Goal: Information Seeking & Learning: Find specific fact

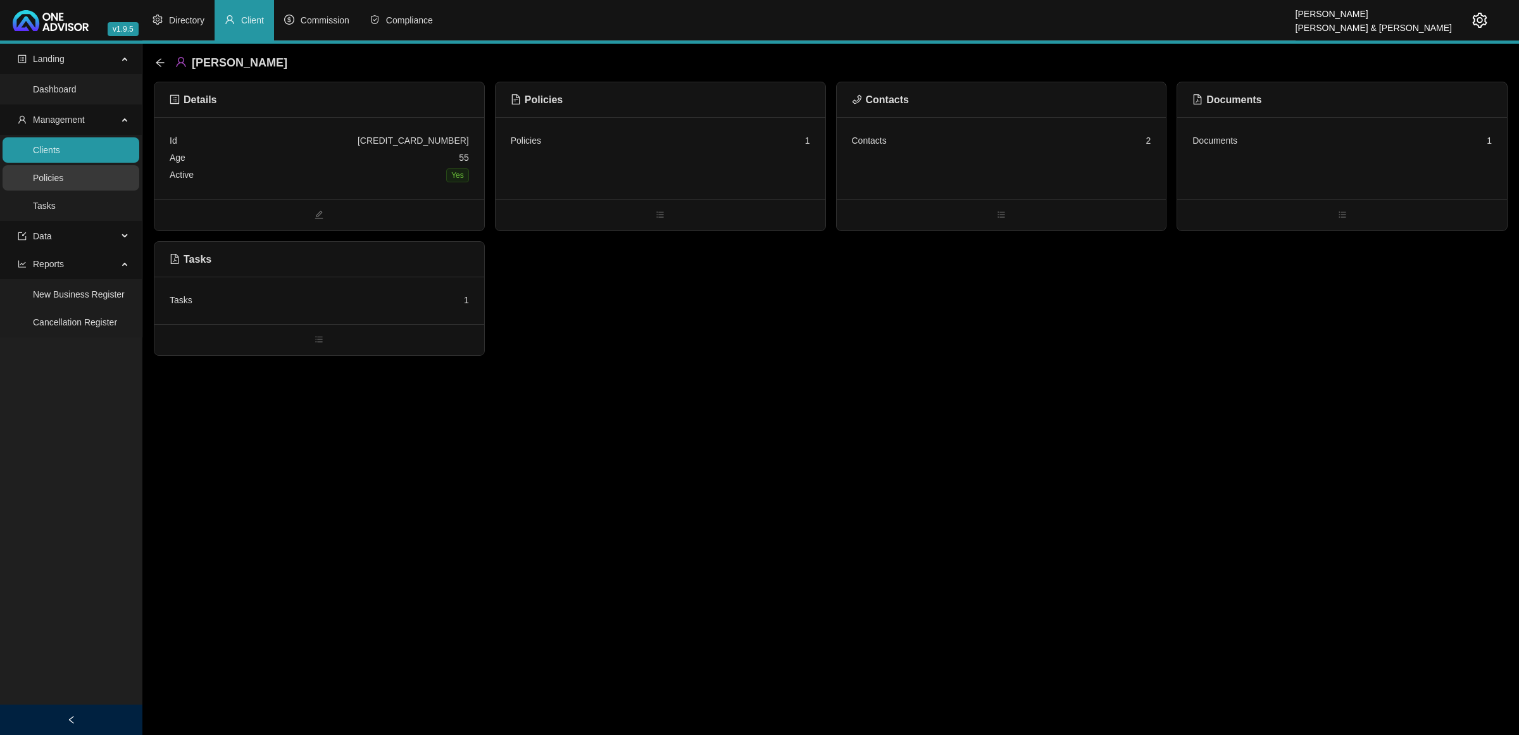
click at [63, 173] on link "Policies" at bounding box center [48, 178] width 30 height 10
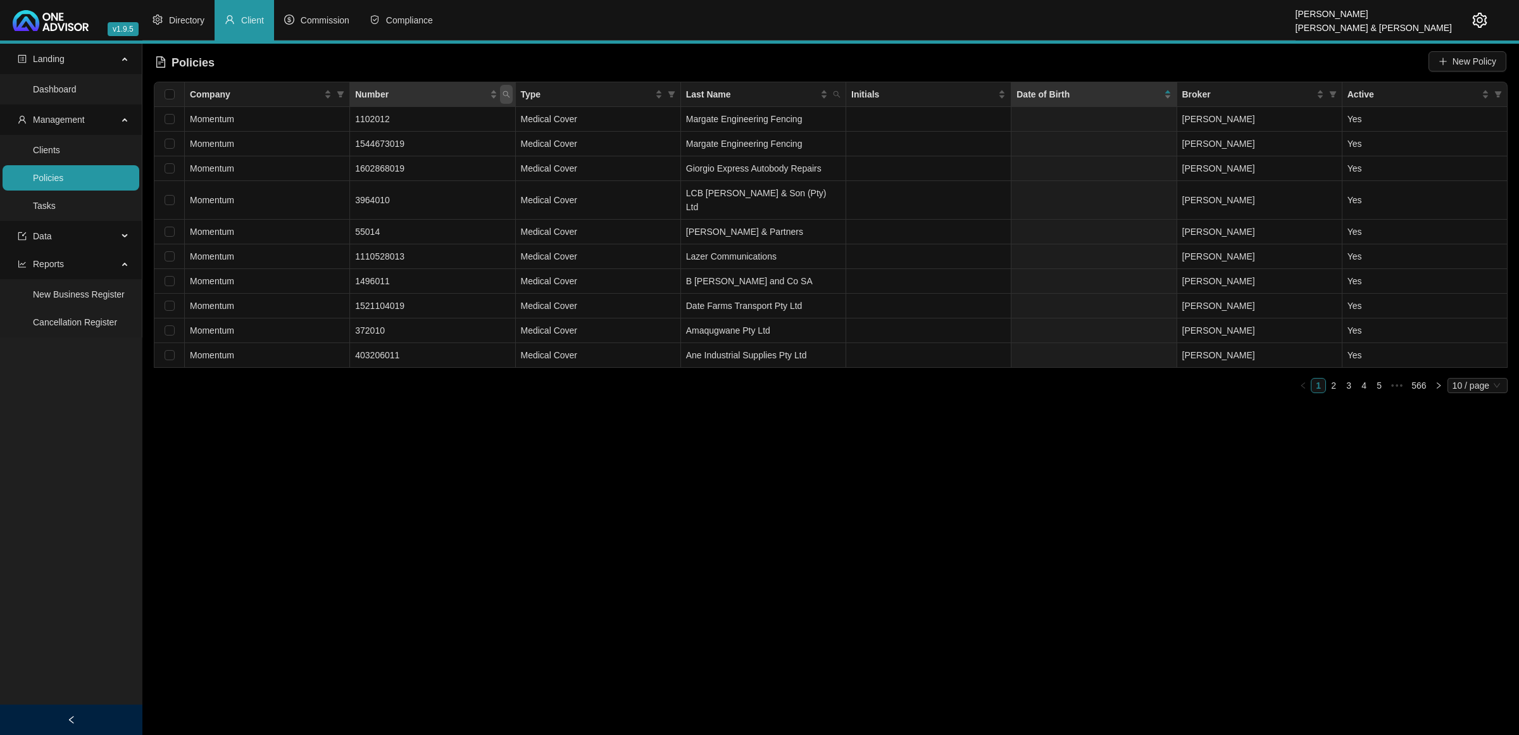
click at [507, 99] on span "Number" at bounding box center [506, 94] width 13 height 19
type input "[PERSON_NAME]"
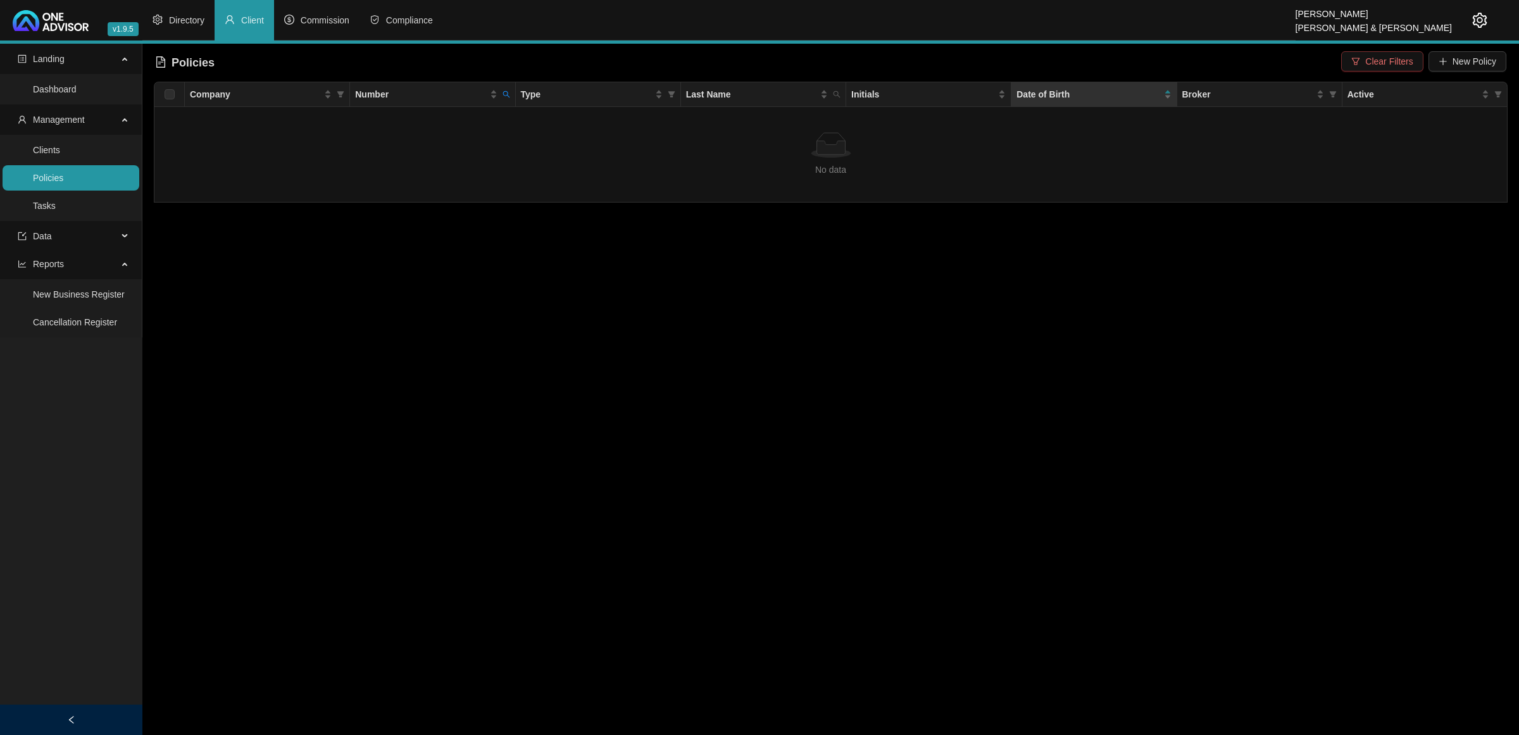
click at [1358, 65] on icon "filter" at bounding box center [1356, 61] width 8 height 7
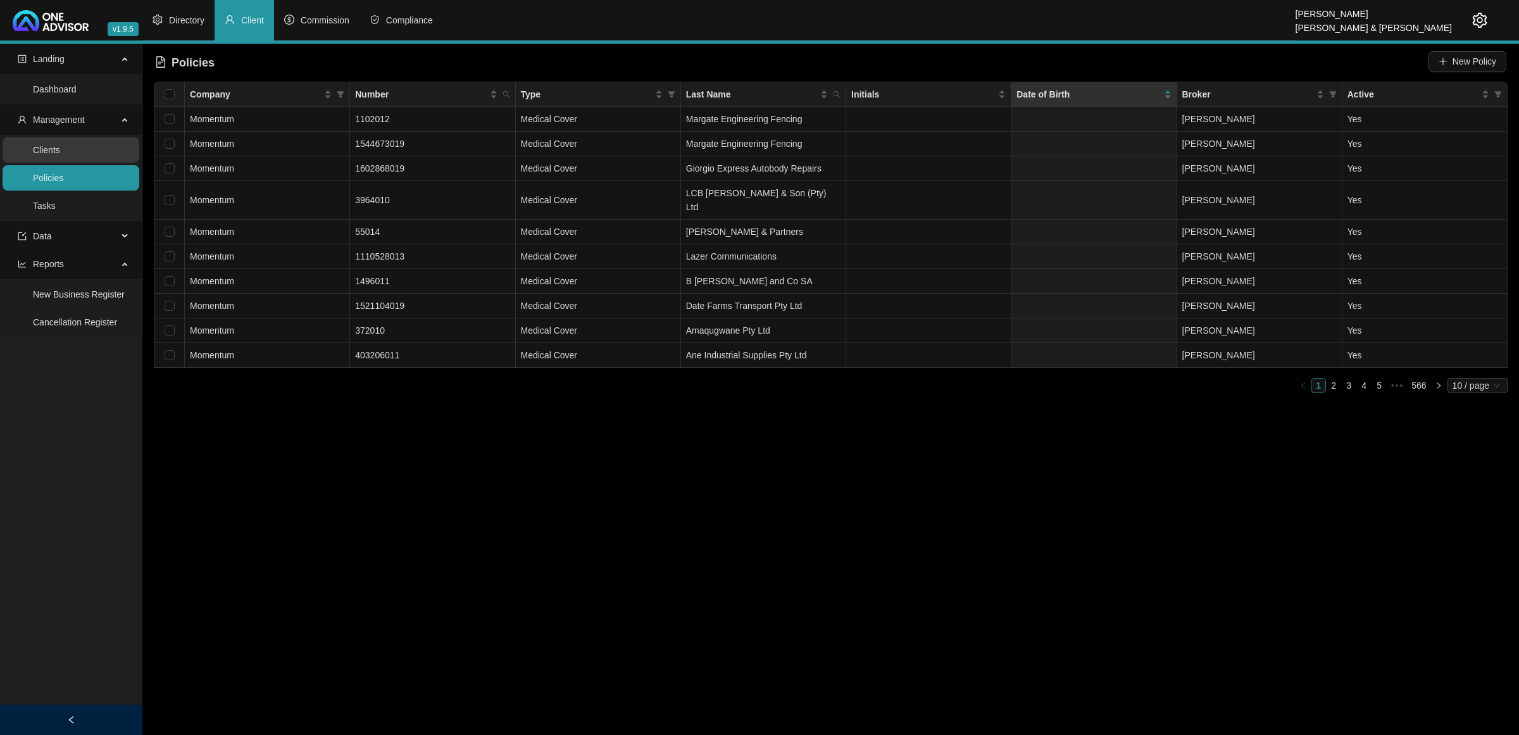
click at [60, 151] on link "Clients" at bounding box center [46, 150] width 27 height 10
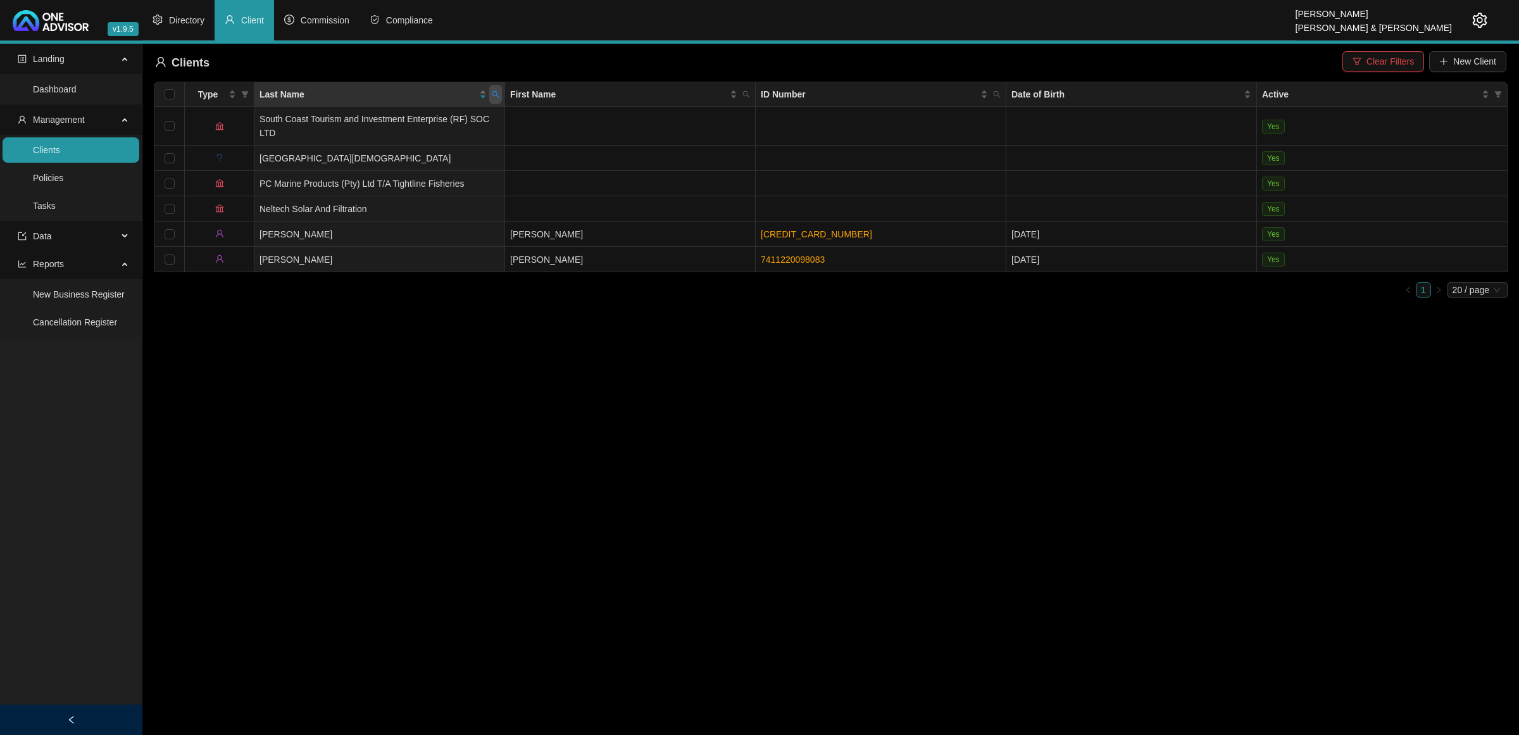
click at [498, 94] on icon "search" at bounding box center [496, 95] width 8 height 8
type input "JOUB"
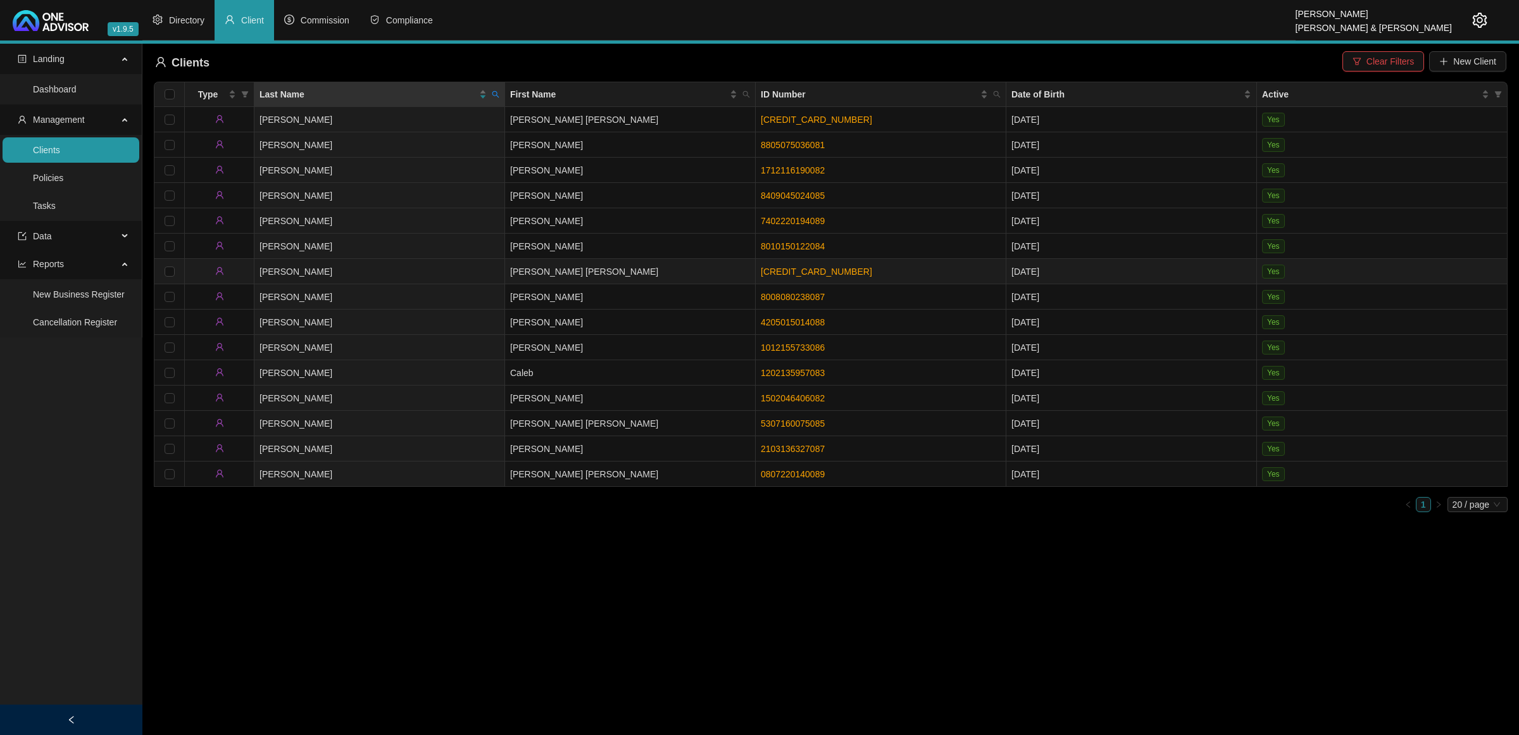
click at [585, 276] on td "[PERSON_NAME] [PERSON_NAME]" at bounding box center [630, 271] width 251 height 25
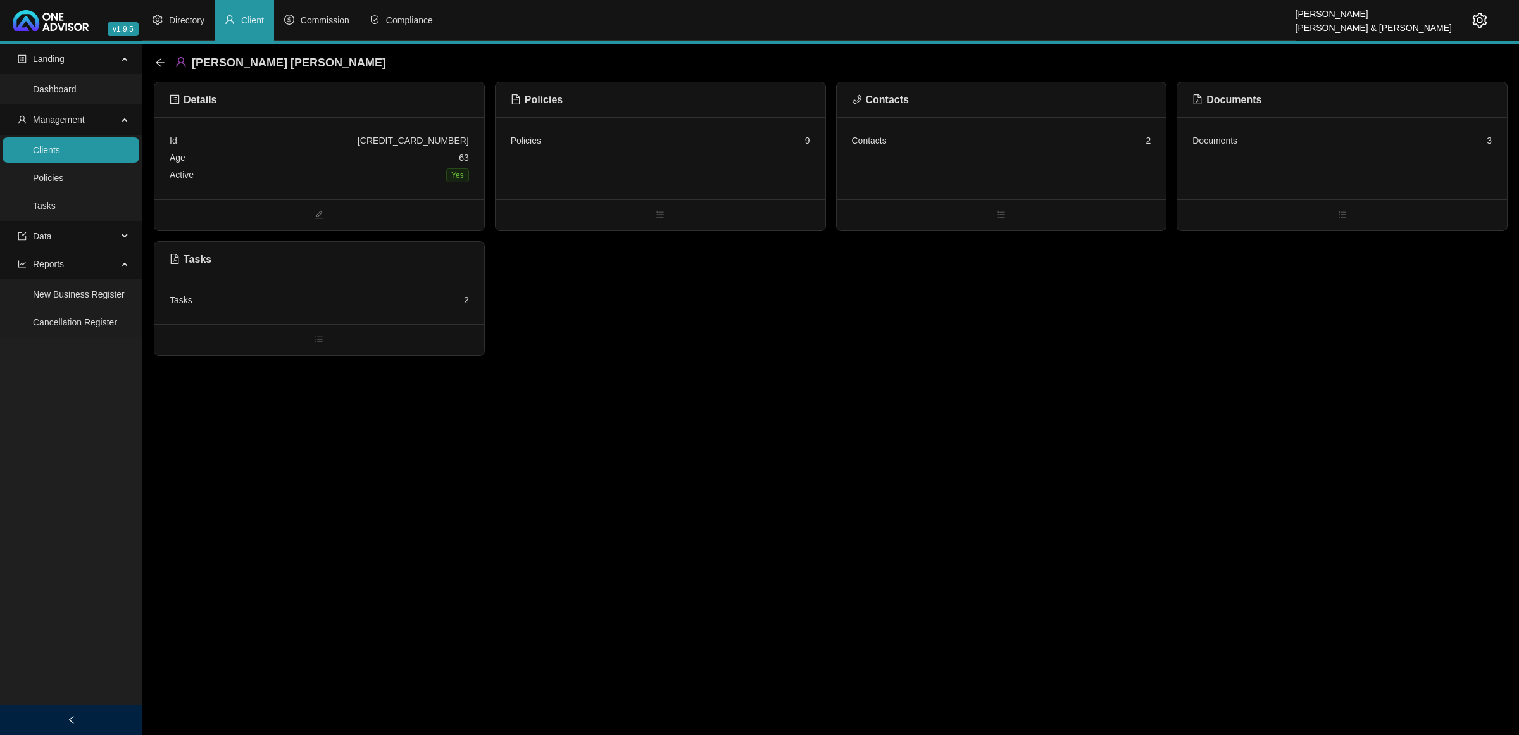
click at [332, 191] on div "Id [CREDIT_CARD_NUMBER] Age [DEMOGRAPHIC_DATA] Active Yes" at bounding box center [319, 158] width 330 height 82
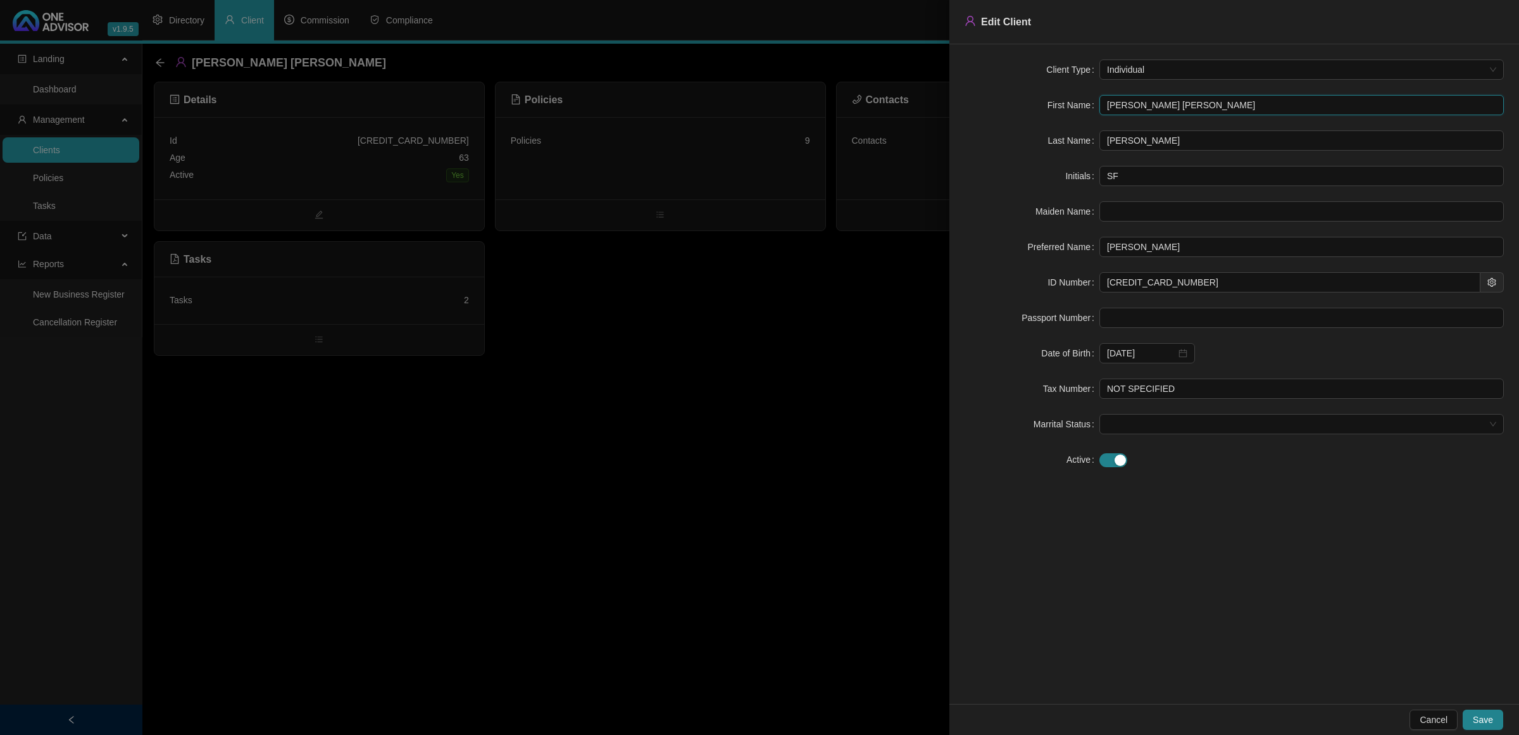
drag, startPoint x: 1184, startPoint y: 103, endPoint x: 1053, endPoint y: 113, distance: 132.0
click at [1053, 113] on div "First Name [PERSON_NAME] [PERSON_NAME]" at bounding box center [1234, 105] width 539 height 20
drag, startPoint x: 1146, startPoint y: 142, endPoint x: 982, endPoint y: 133, distance: 164.8
click at [982, 133] on div "Last Name [PERSON_NAME]" at bounding box center [1234, 140] width 539 height 20
drag, startPoint x: 1174, startPoint y: 282, endPoint x: 1098, endPoint y: 278, distance: 76.0
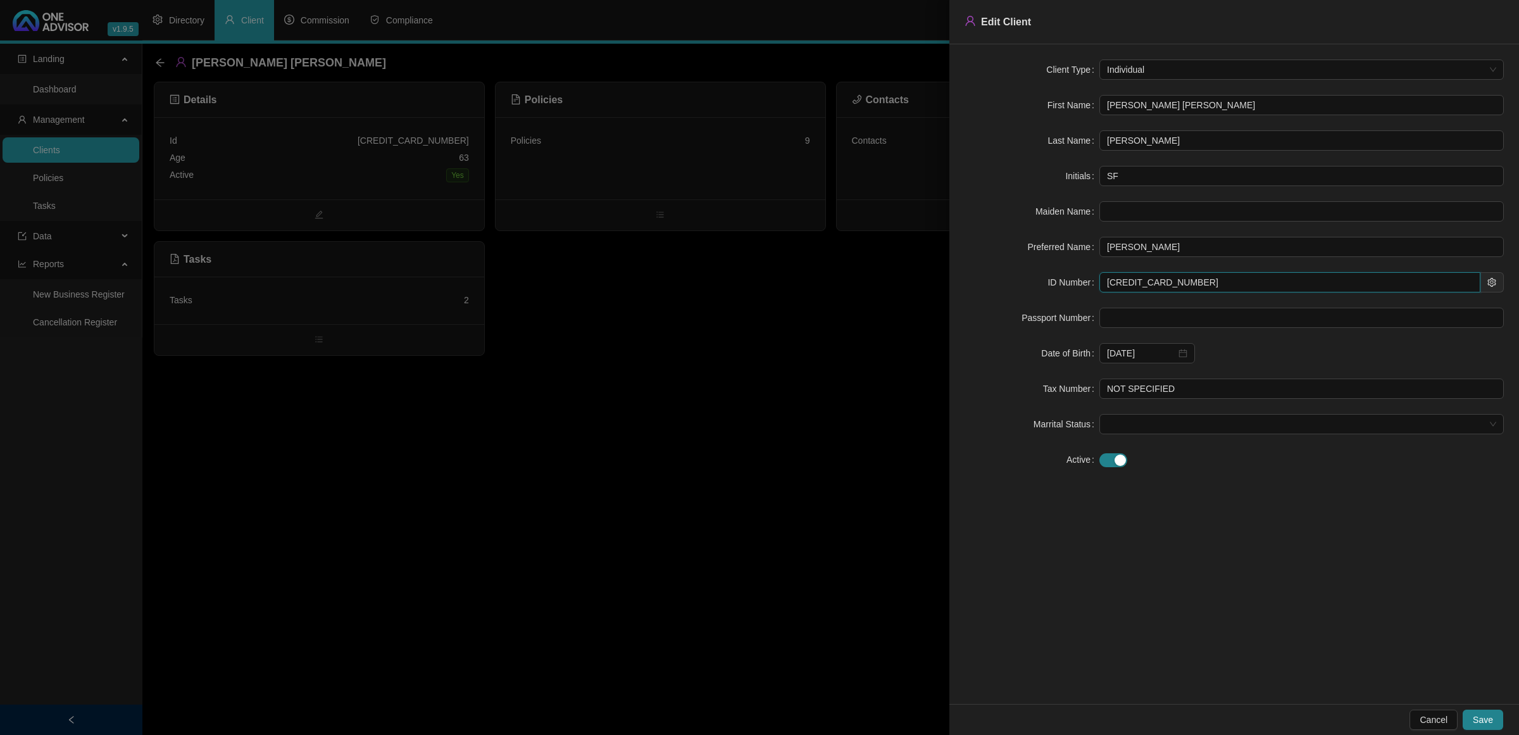
click at [1098, 278] on div "ID Number [CREDIT_CARD_NUMBER]" at bounding box center [1234, 282] width 539 height 20
click at [580, 440] on div at bounding box center [759, 367] width 1519 height 735
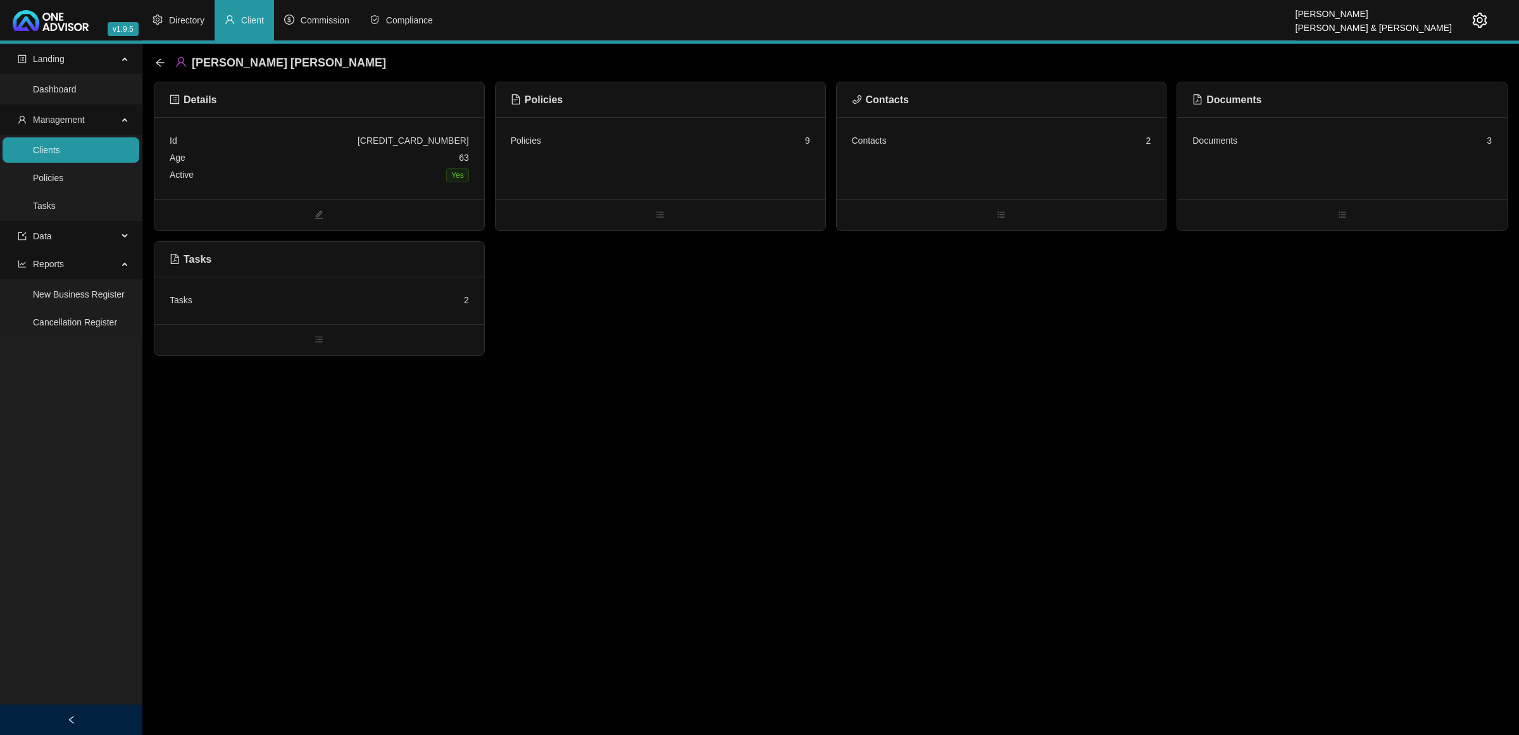
click at [980, 201] on ul at bounding box center [1002, 214] width 330 height 31
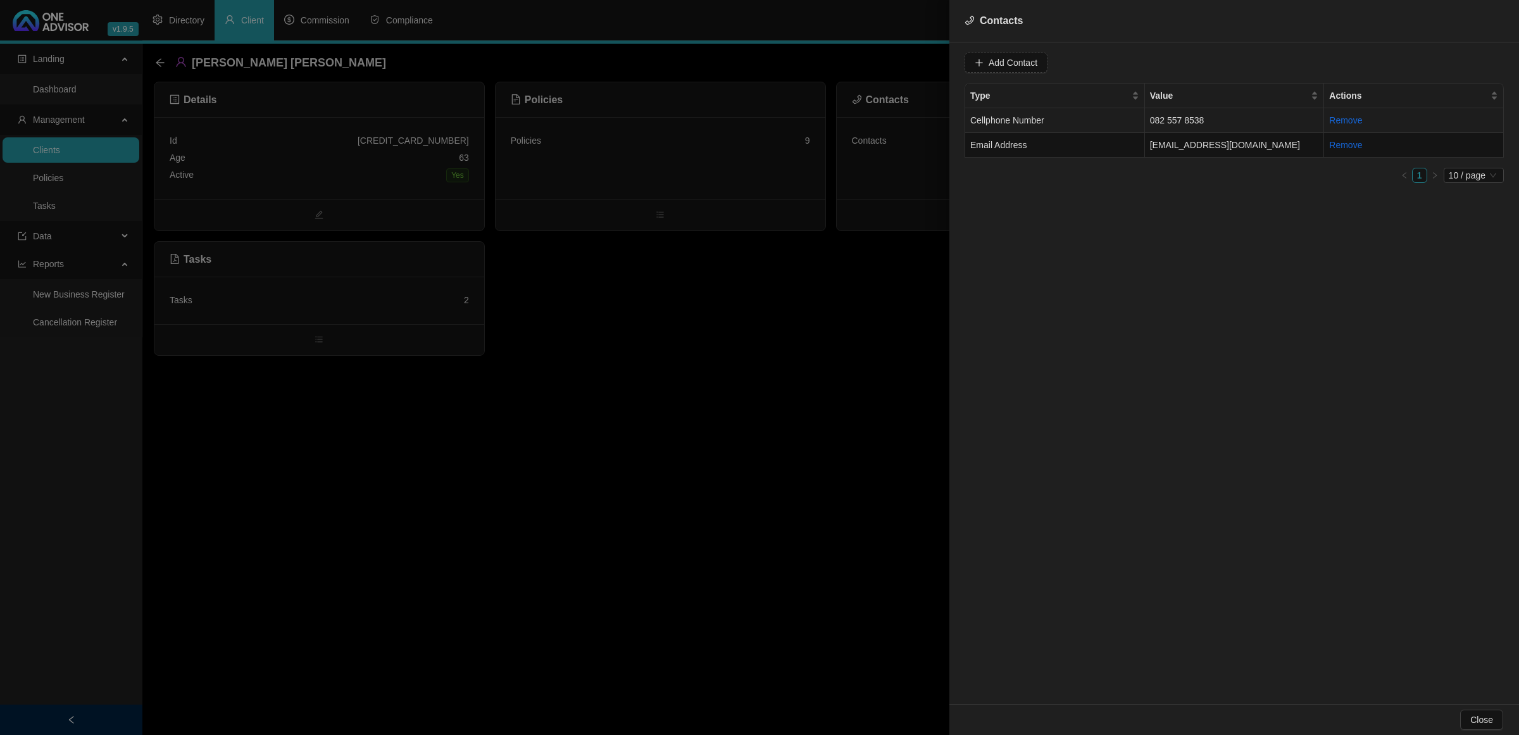
click at [1081, 119] on td "Cellphone Number" at bounding box center [1055, 120] width 180 height 25
drag, startPoint x: 1073, startPoint y: 70, endPoint x: 829, endPoint y: 43, distance: 245.2
click at [829, 43] on div "Contacts Value [PHONE_NUMBER] Type Cellphone Number Cancel Update Contact Type …" at bounding box center [759, 367] width 1519 height 735
click at [1199, 144] on td "[EMAIL_ADDRESS][DOMAIN_NAME]" at bounding box center [1235, 145] width 180 height 25
drag, startPoint x: 1103, startPoint y: 58, endPoint x: 908, endPoint y: 56, distance: 194.9
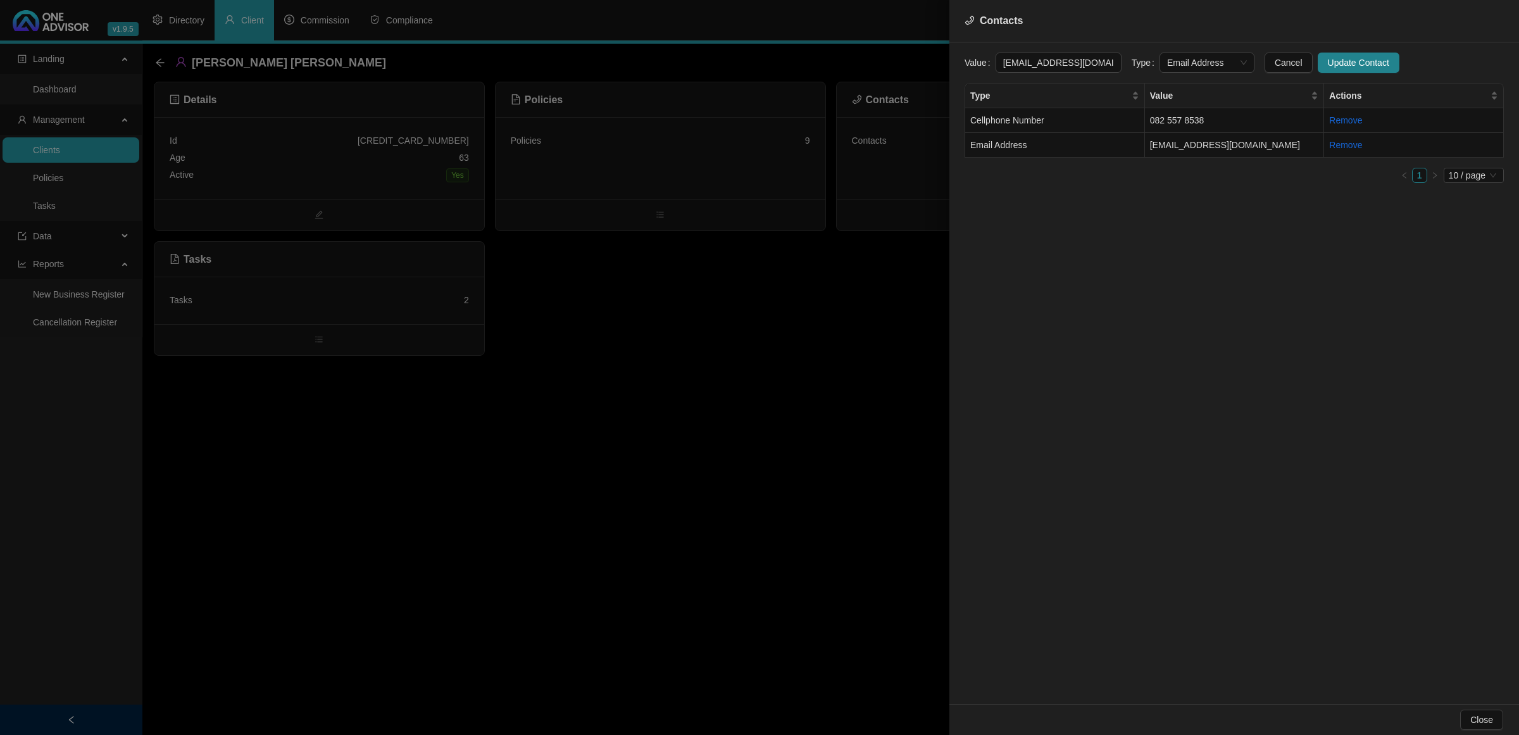
click at [908, 56] on div "Contacts Value [EMAIL_ADDRESS][DOMAIN_NAME] Type Email Address Cancel Update Co…" at bounding box center [759, 367] width 1519 height 735
click at [716, 375] on div at bounding box center [759, 367] width 1519 height 735
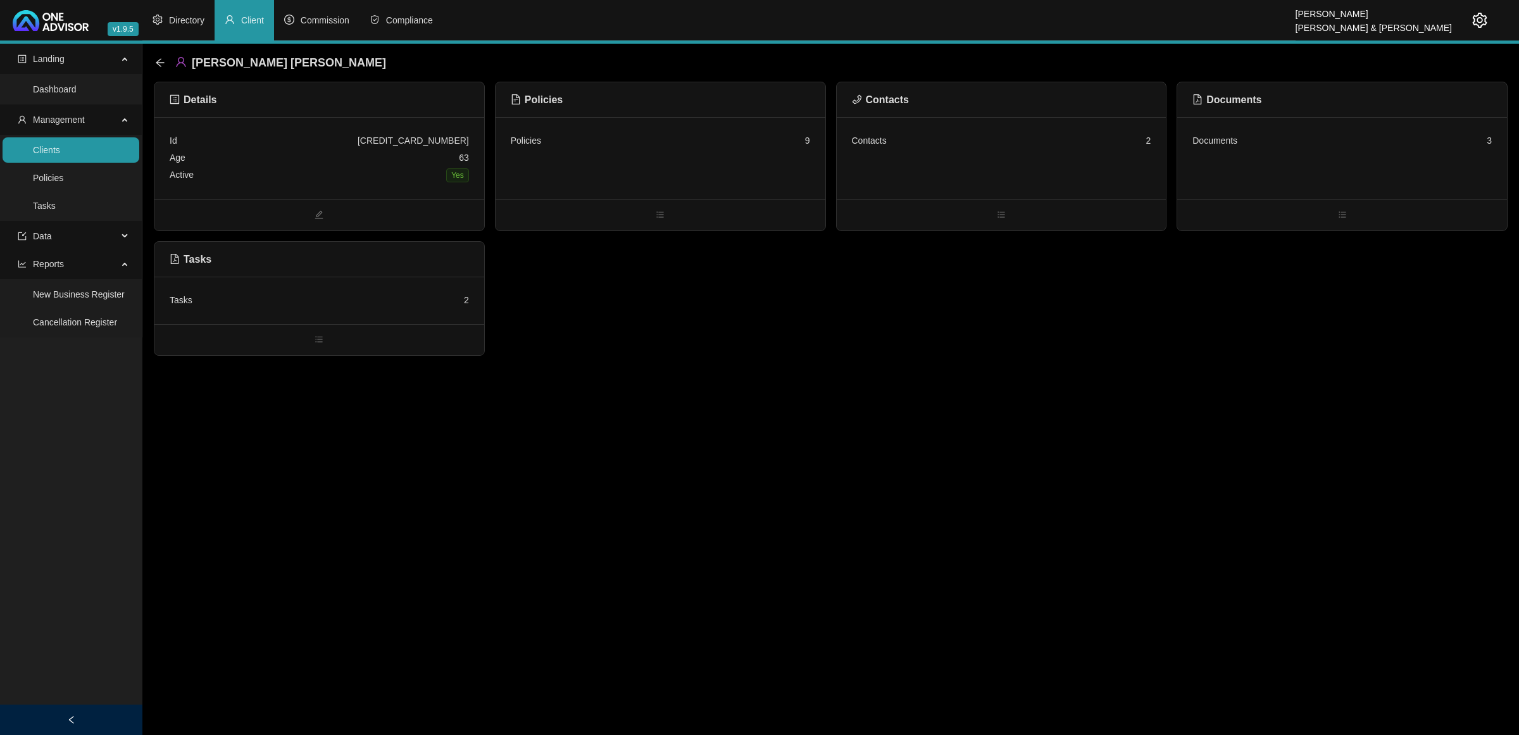
click at [698, 156] on div "Policies 9" at bounding box center [661, 158] width 330 height 82
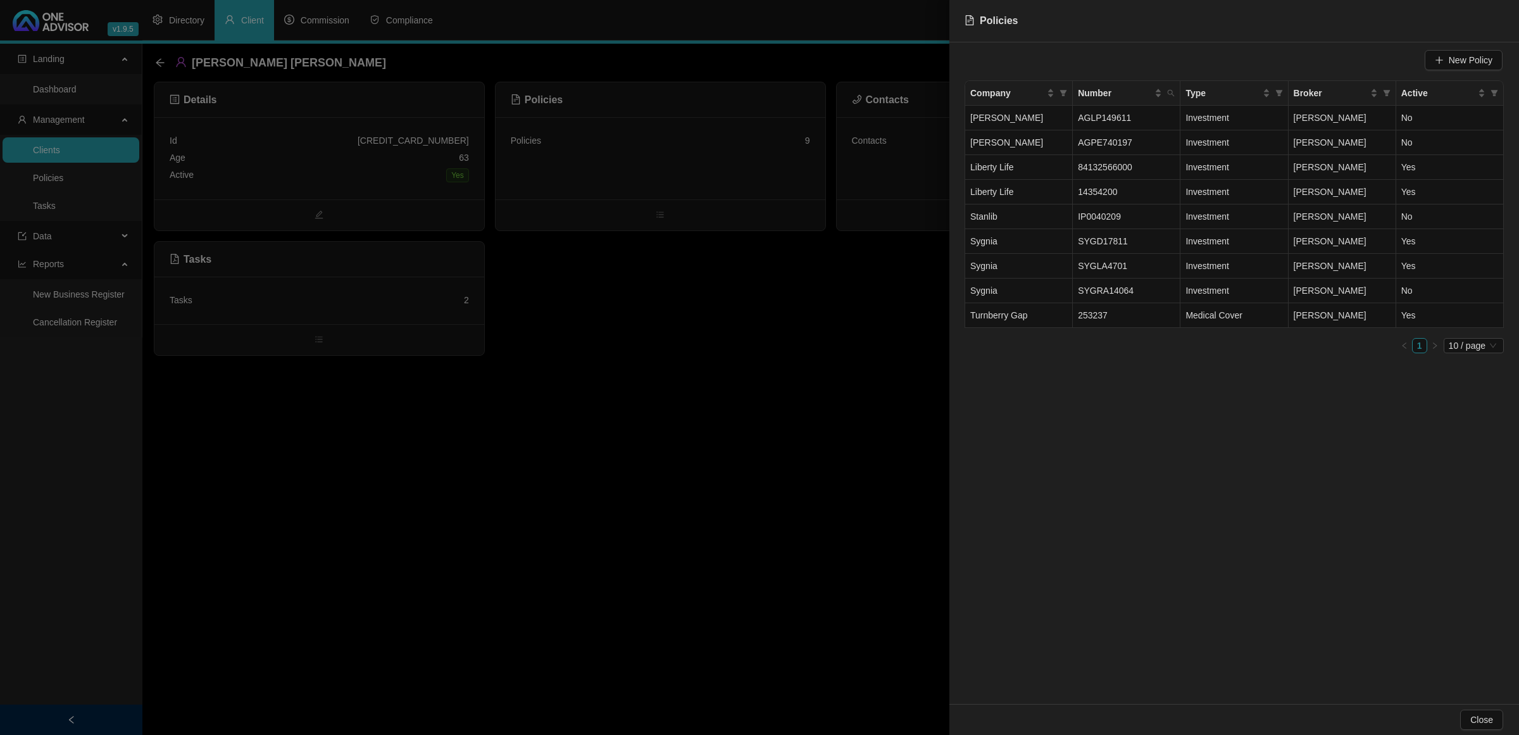
click at [726, 406] on div at bounding box center [759, 367] width 1519 height 735
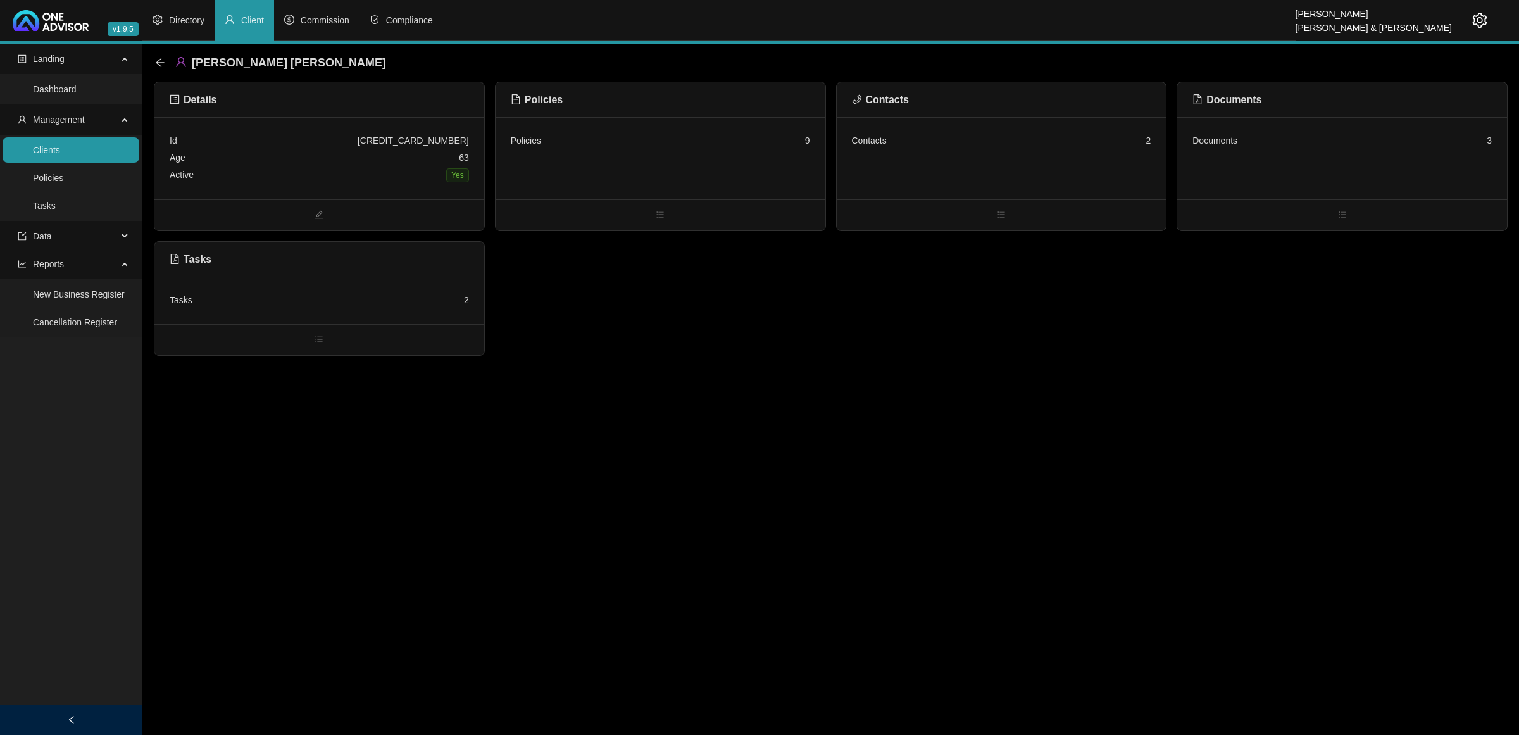
click at [620, 476] on main "Landing Dashboard Management Clients Policies Tasks Data Reports New Business R…" at bounding box center [759, 389] width 1519 height 691
click at [544, 556] on main "Landing Dashboard Management Clients Policies Tasks Data Reports New Business R…" at bounding box center [759, 389] width 1519 height 691
